Goal: Transaction & Acquisition: Purchase product/service

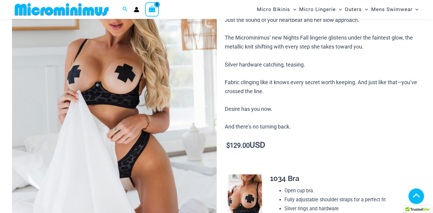
scroll to position [115, 0]
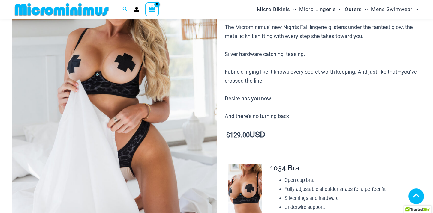
click at [126, 97] on img at bounding box center [114, 92] width 205 height 307
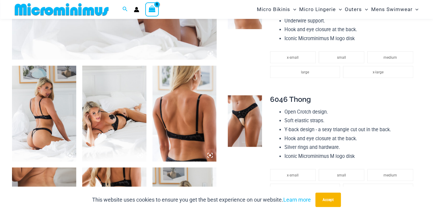
click at [64, 122] on img at bounding box center [44, 114] width 64 height 96
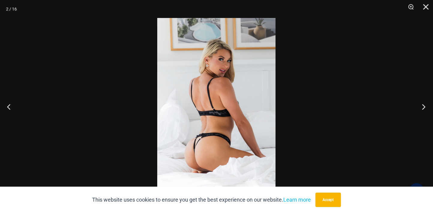
click at [424, 105] on button "Next" at bounding box center [421, 107] width 22 height 30
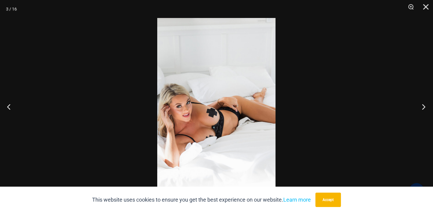
click at [424, 105] on button "Next" at bounding box center [421, 107] width 22 height 30
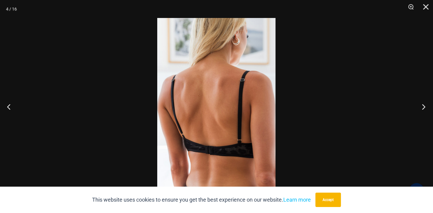
click at [424, 105] on button "Next" at bounding box center [421, 107] width 22 height 30
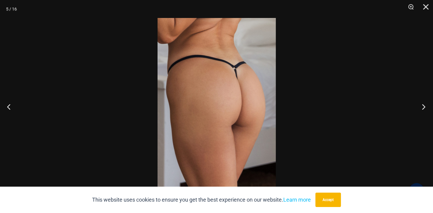
click at [424, 105] on button "Next" at bounding box center [421, 107] width 22 height 30
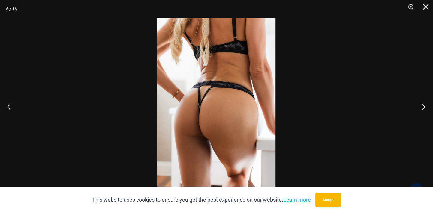
click at [424, 105] on button "Next" at bounding box center [421, 107] width 22 height 30
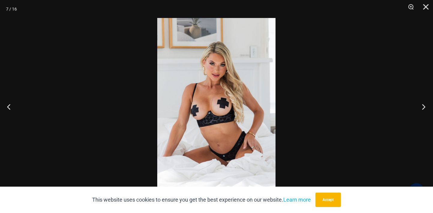
click at [424, 105] on button "Next" at bounding box center [421, 107] width 22 height 30
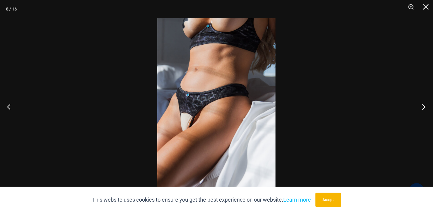
click at [424, 105] on button "Next" at bounding box center [421, 107] width 22 height 30
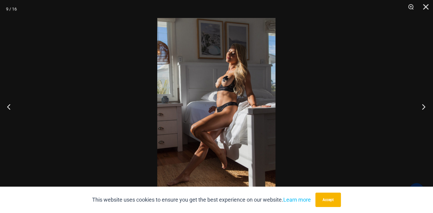
click at [424, 105] on button "Next" at bounding box center [421, 107] width 22 height 30
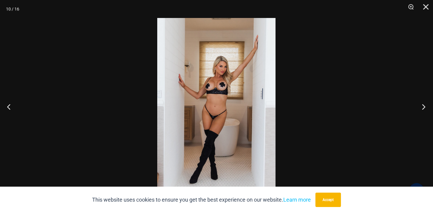
click at [424, 105] on button "Next" at bounding box center [421, 107] width 22 height 30
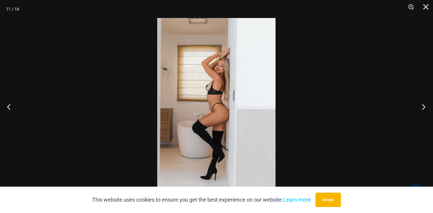
click at [424, 105] on button "Next" at bounding box center [421, 107] width 22 height 30
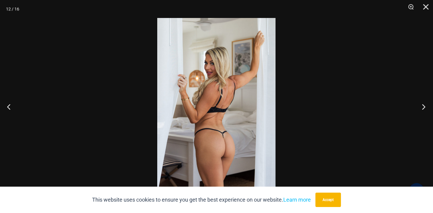
click at [424, 105] on button "Next" at bounding box center [421, 107] width 22 height 30
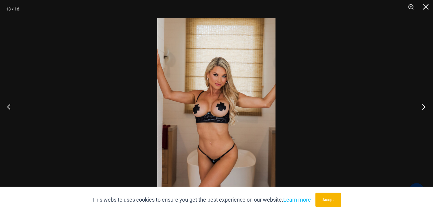
click at [424, 105] on button "Next" at bounding box center [421, 107] width 22 height 30
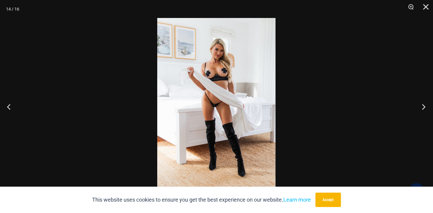
click at [424, 105] on button "Next" at bounding box center [421, 107] width 22 height 30
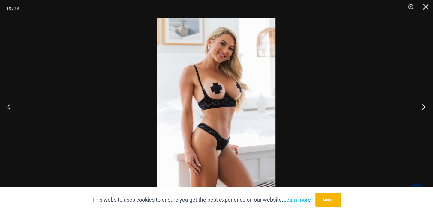
click at [424, 105] on button "Next" at bounding box center [421, 107] width 22 height 30
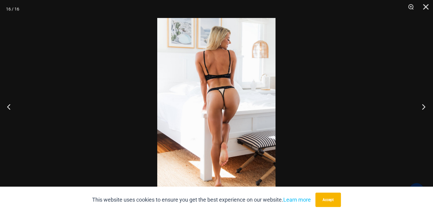
click at [424, 105] on button "Next" at bounding box center [421, 107] width 22 height 30
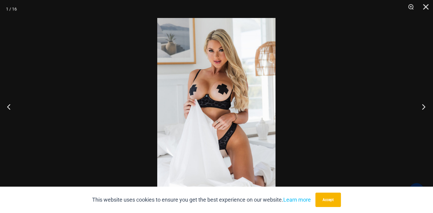
click at [424, 105] on button "Next" at bounding box center [421, 107] width 22 height 30
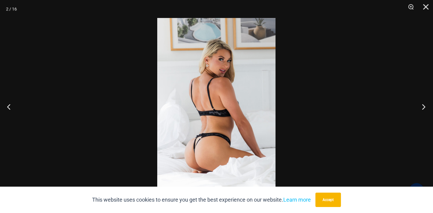
click at [424, 105] on button "Next" at bounding box center [421, 107] width 22 height 30
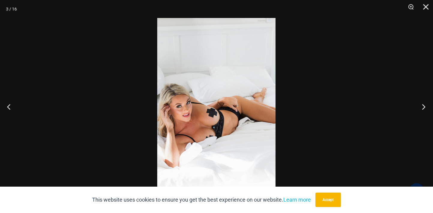
click at [424, 105] on button "Next" at bounding box center [421, 107] width 22 height 30
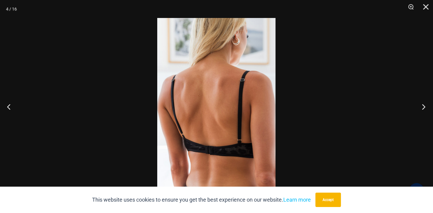
click at [424, 105] on button "Next" at bounding box center [421, 107] width 22 height 30
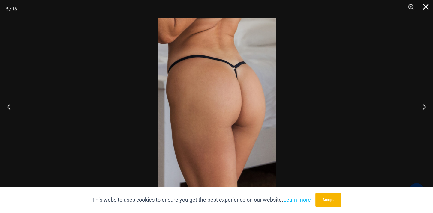
click at [429, 7] on button "Close" at bounding box center [423, 9] width 15 height 18
